Goal: Register for event/course

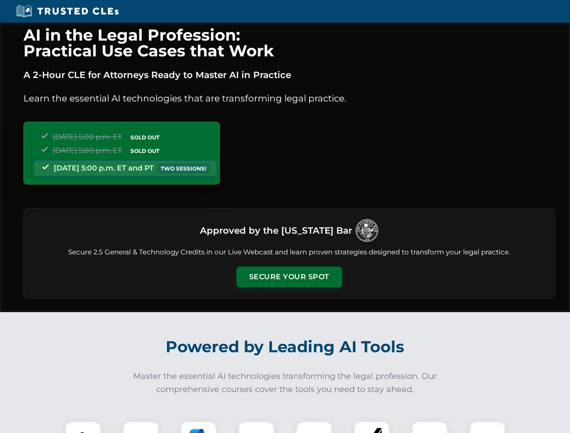
click at [289, 277] on button "Secure Your Spot" at bounding box center [289, 277] width 106 height 21
click at [83, 427] on img at bounding box center [83, 439] width 26 height 26
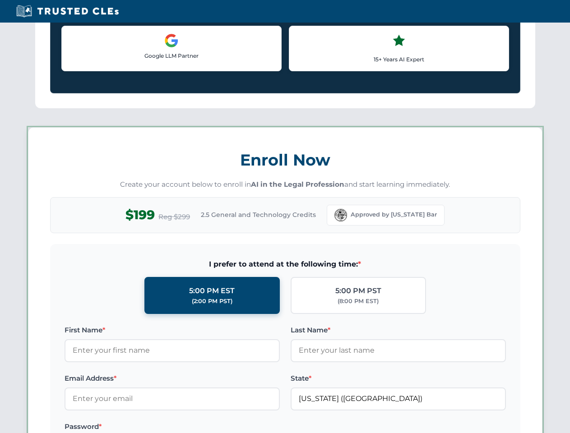
click at [198, 427] on label "Password *" at bounding box center [172, 426] width 215 height 11
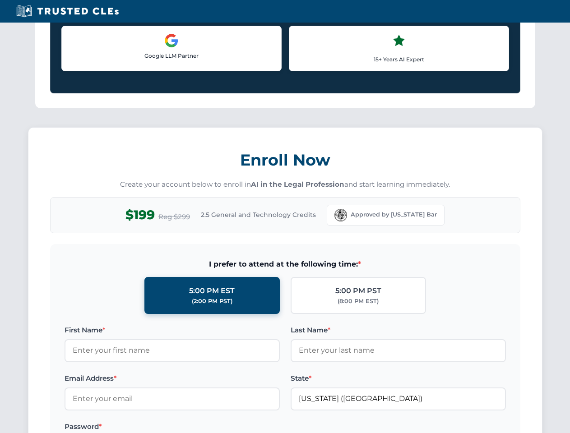
scroll to position [885, 0]
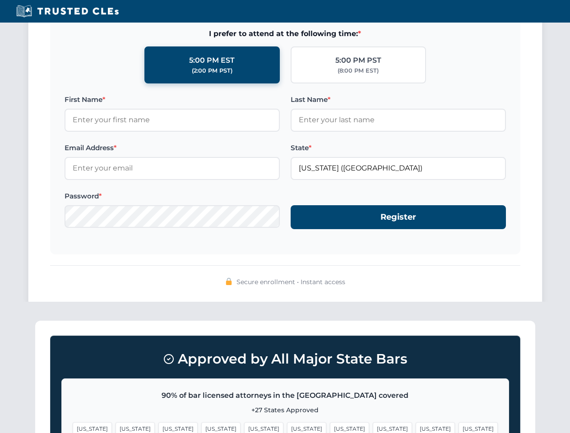
click at [415, 427] on span "[US_STATE]" at bounding box center [434, 428] width 39 height 13
